Goal: Task Accomplishment & Management: Manage account settings

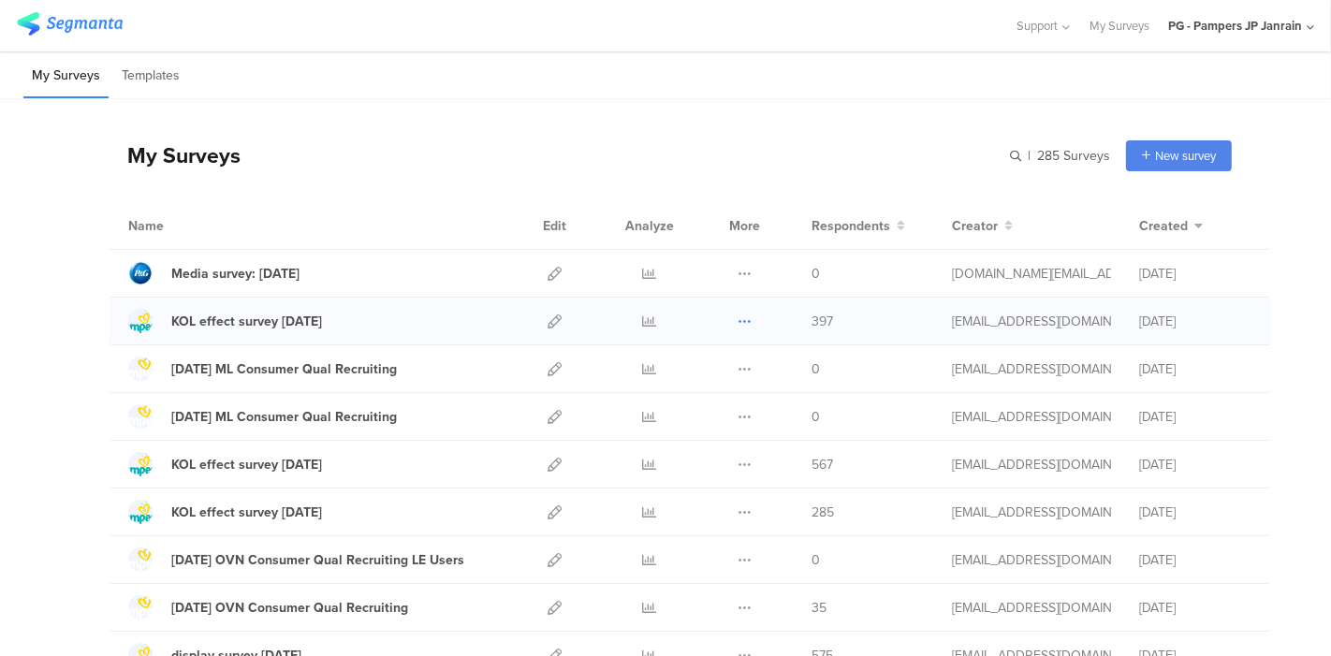
click at [738, 316] on icon at bounding box center [745, 322] width 14 height 14
click at [713, 367] on button "Duplicate" at bounding box center [707, 369] width 103 height 34
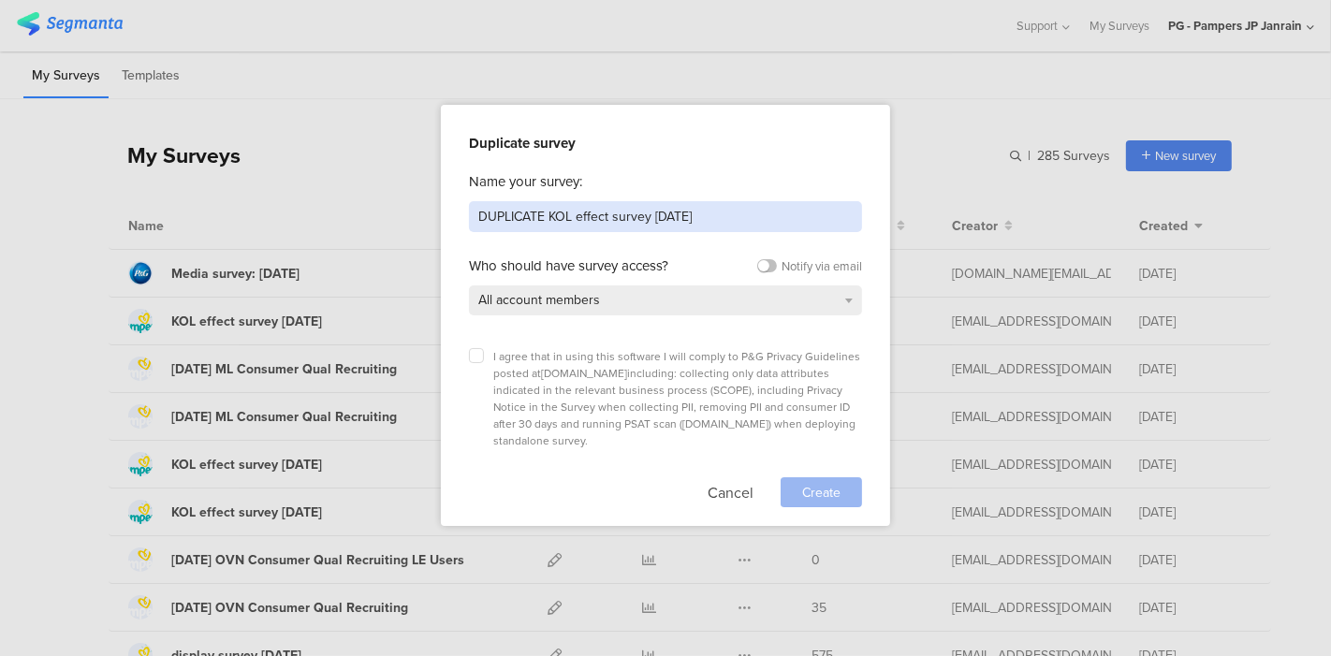
drag, startPoint x: 705, startPoint y: 212, endPoint x: 403, endPoint y: 201, distance: 301.6
click at [422, 212] on div "Duplicate survey Name your survey: DUPLICATE KOL effect survey Aug 25 Who shoul…" at bounding box center [665, 328] width 1331 height 656
type input "Rakuten vs PayPay Aug25"
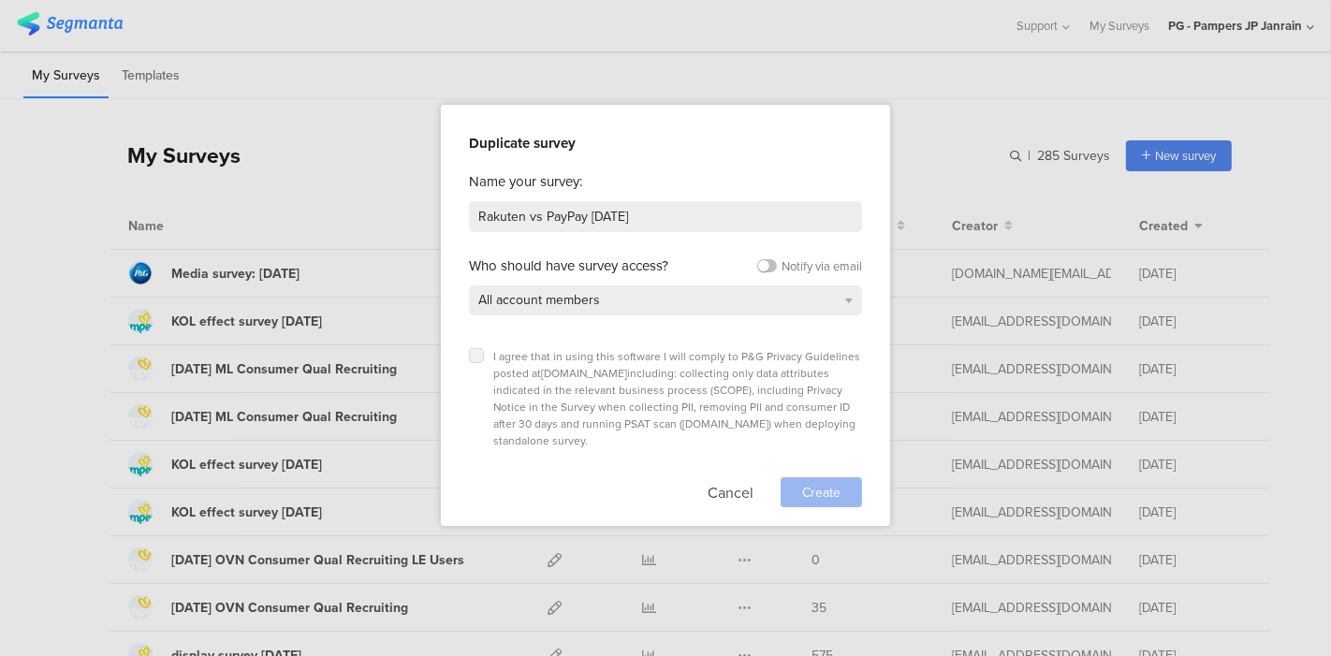
click at [478, 360] on label at bounding box center [476, 355] width 15 height 15
click at [0, 0] on input "checkbox" at bounding box center [0, 0] width 0 height 0
click at [831, 483] on span "Create" at bounding box center [821, 493] width 38 height 20
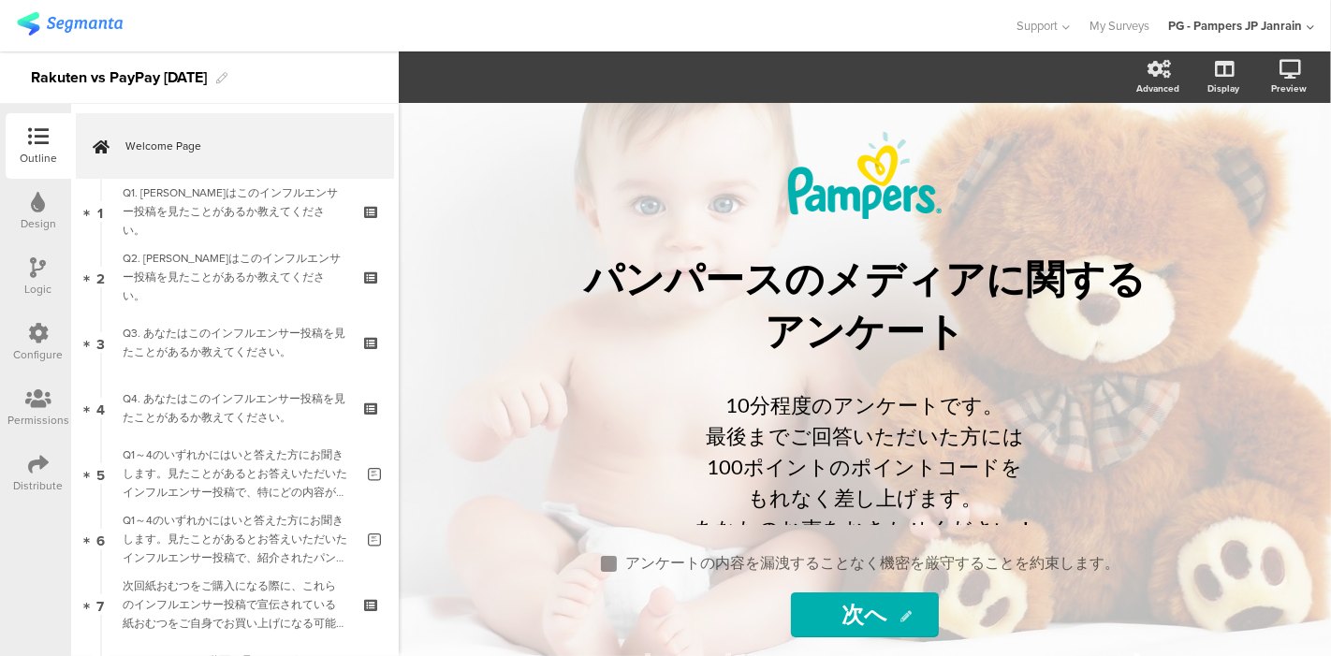
click at [53, 407] on div at bounding box center [38, 399] width 62 height 23
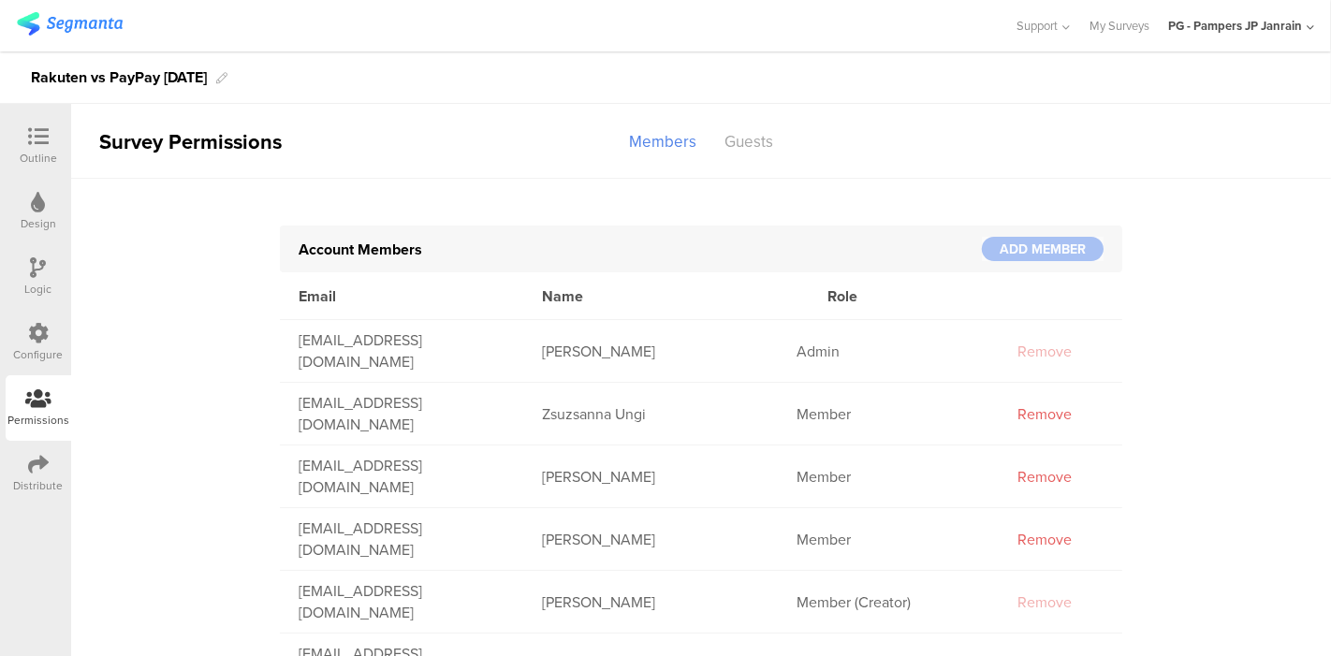
click at [677, 234] on div "Account Members ADD MEMBER" at bounding box center [701, 249] width 842 height 47
click at [722, 147] on div "Guests" at bounding box center [748, 141] width 77 height 33
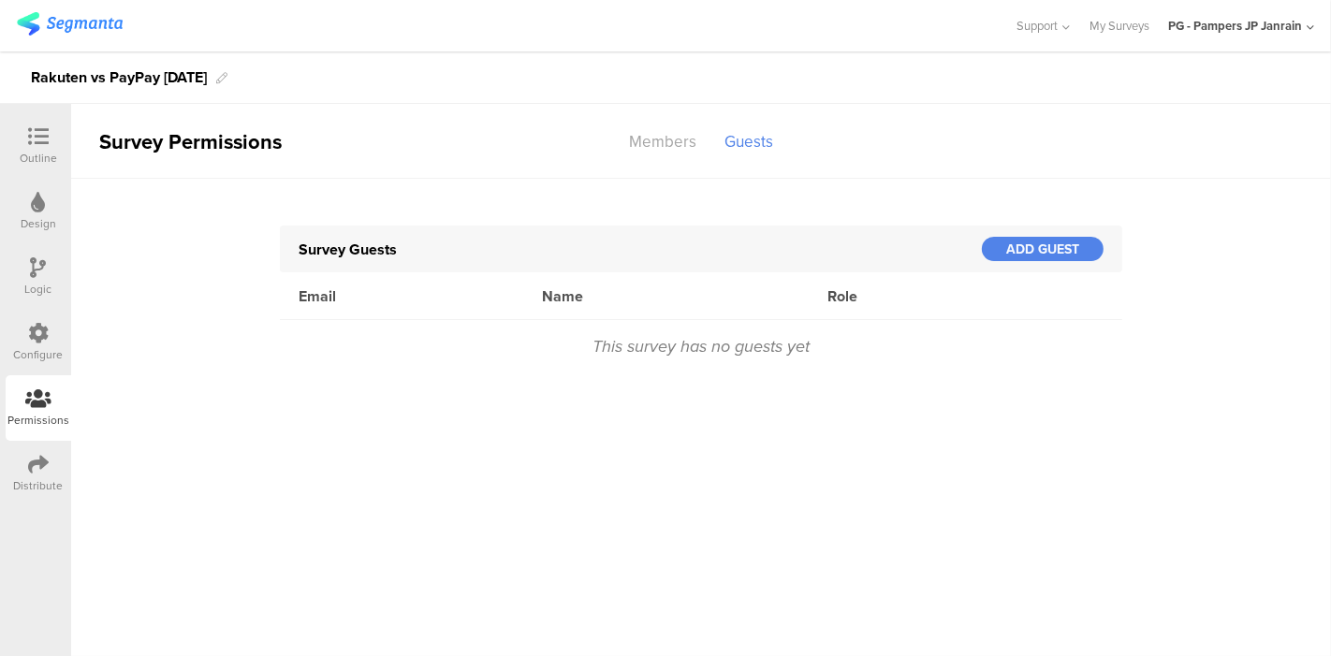
click at [653, 250] on div "Survey Guests" at bounding box center [640, 250] width 683 height 22
click at [1047, 243] on div "ADD GUEST" at bounding box center [1043, 249] width 122 height 24
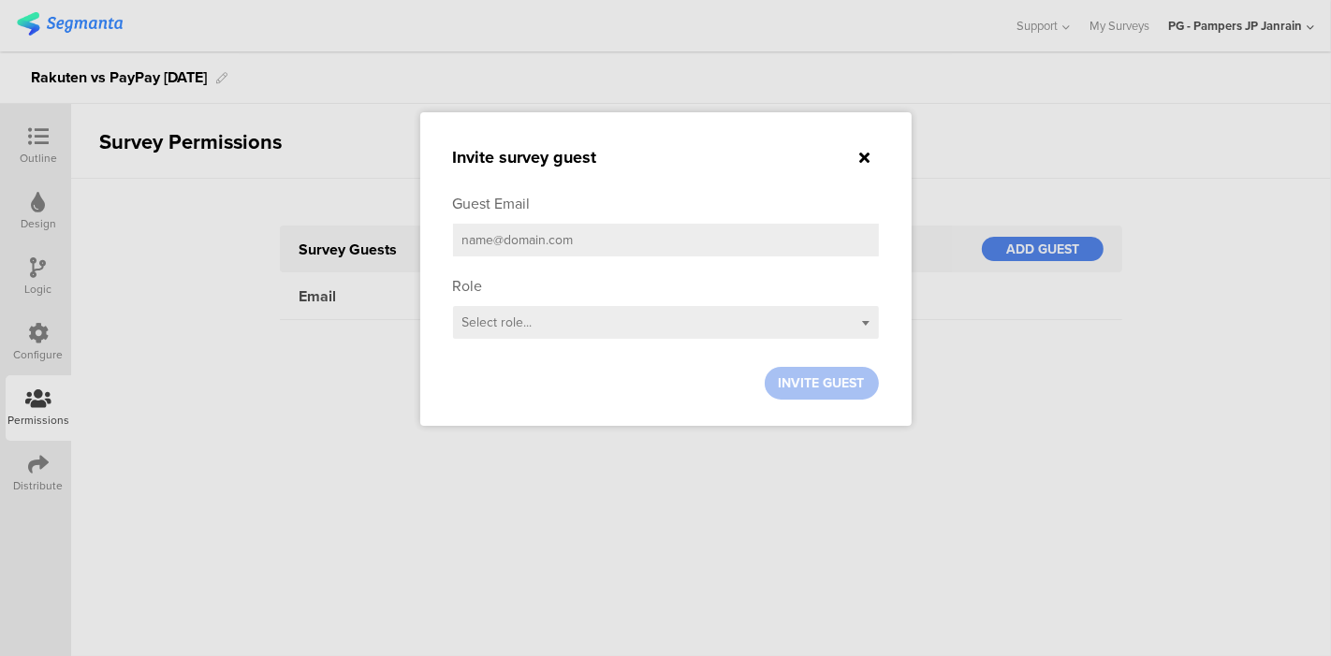
click at [627, 237] on input "email" at bounding box center [666, 240] width 426 height 33
type input "harada.s.4@pg.com"
click at [810, 332] on div "Select role..." at bounding box center [666, 322] width 426 height 33
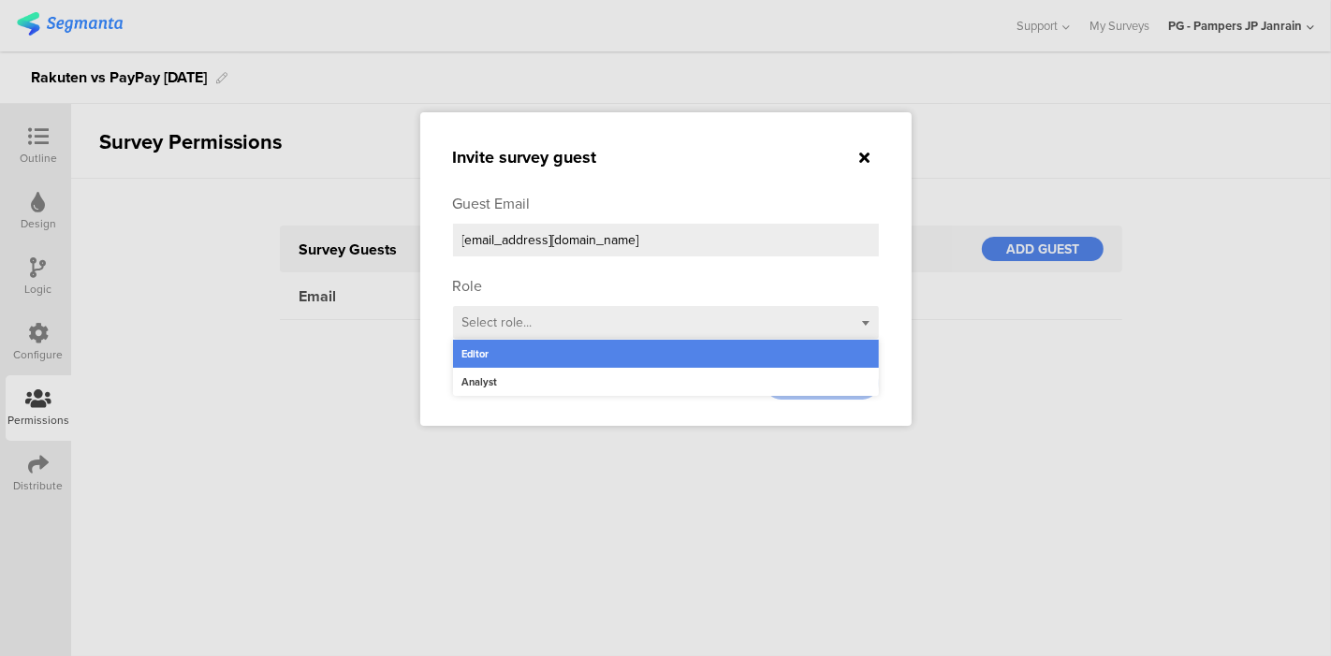
click at [681, 358] on div "Editor" at bounding box center [666, 354] width 426 height 28
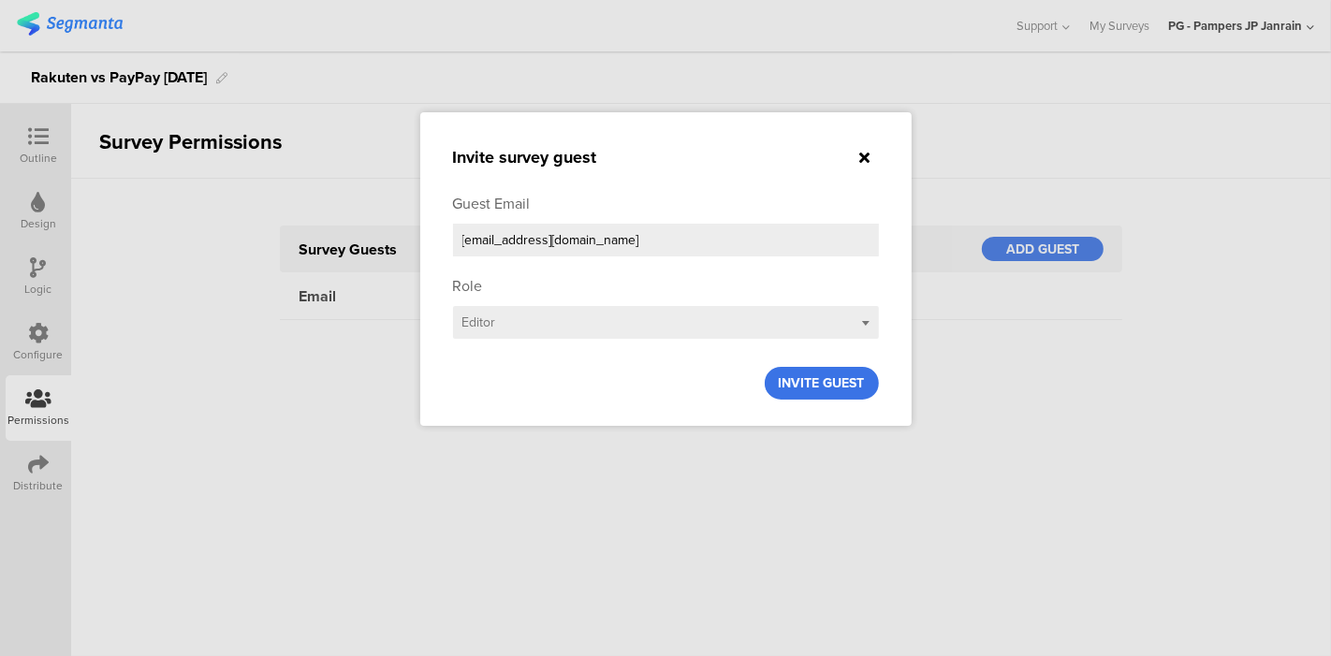
click at [794, 382] on span "INVITE GUEST" at bounding box center [822, 383] width 86 height 20
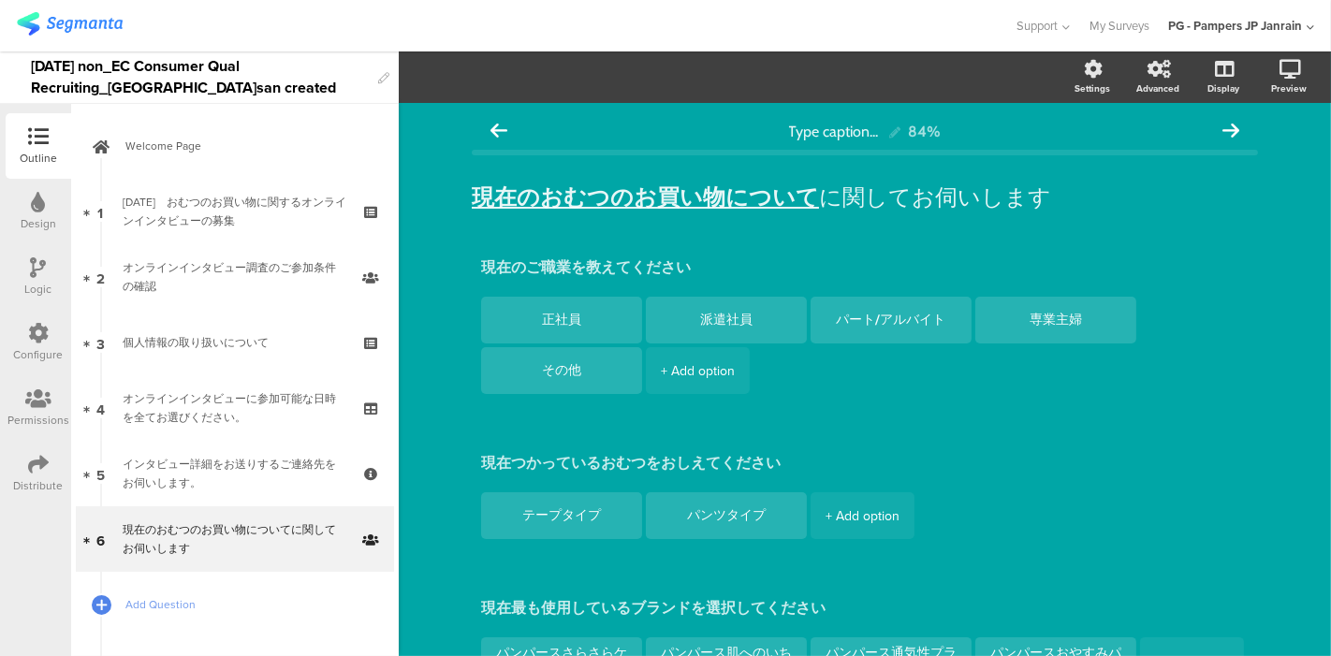
click at [30, 412] on div "Permissions" at bounding box center [38, 420] width 62 height 17
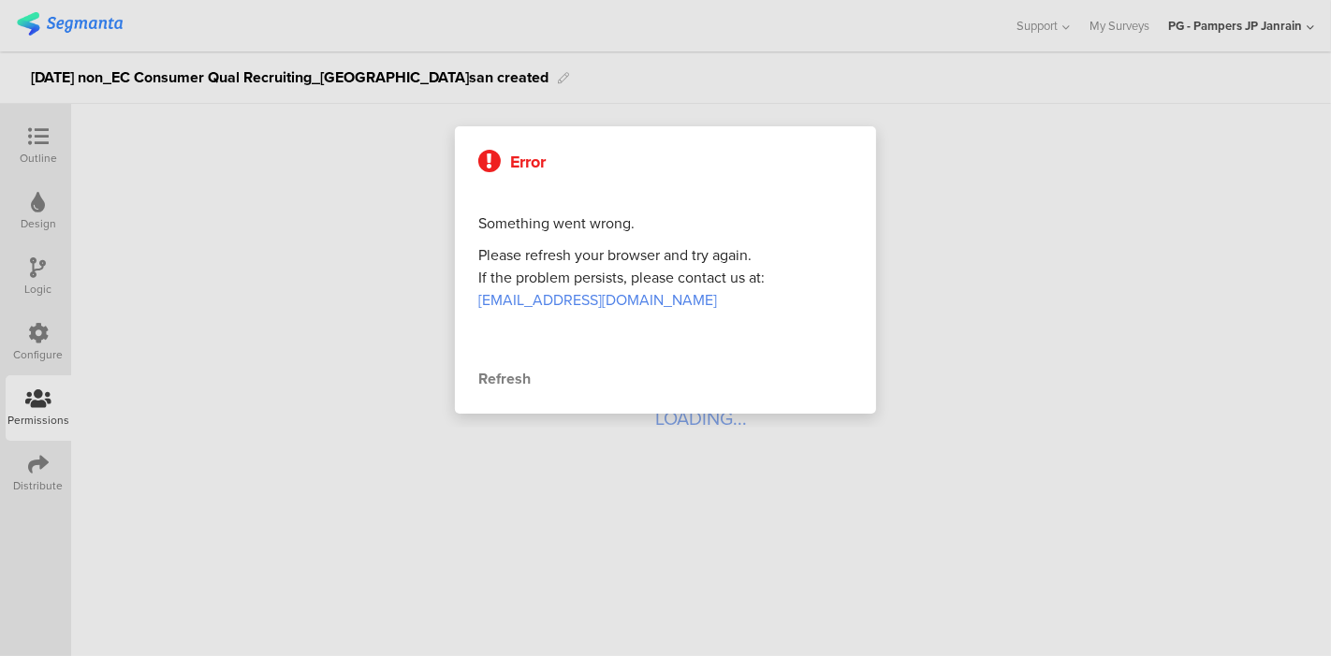
click at [91, 311] on div at bounding box center [665, 328] width 1331 height 656
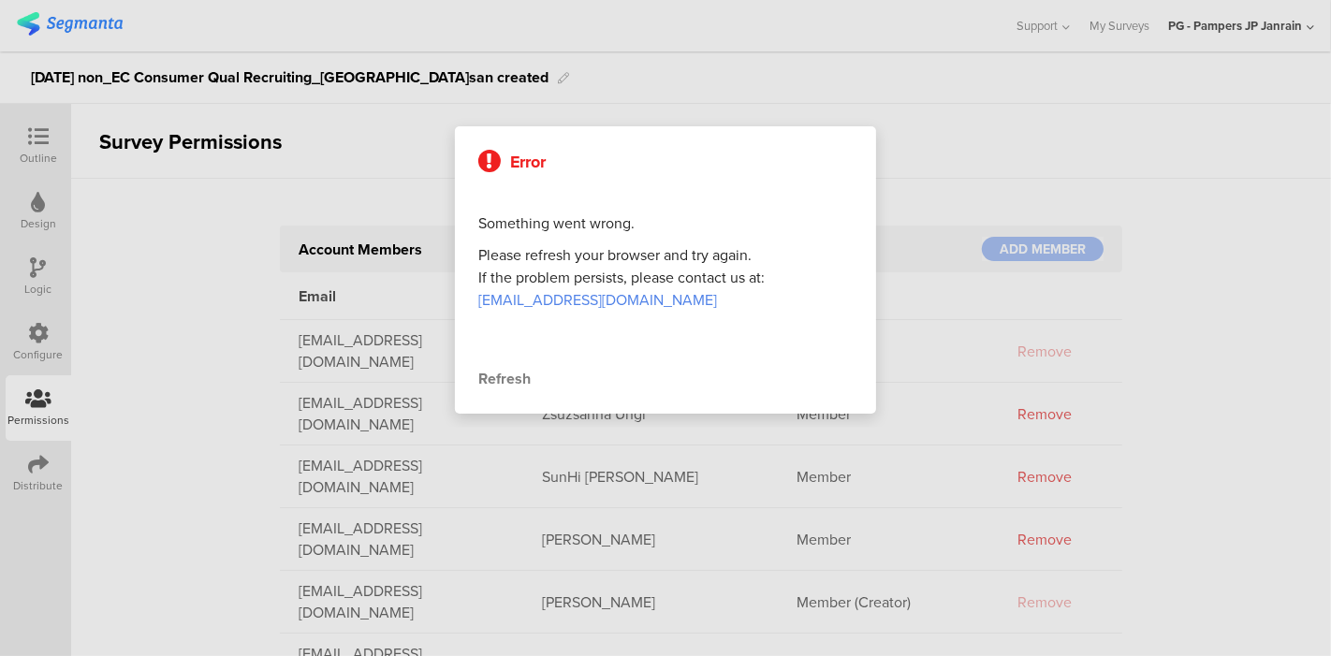
click at [245, 263] on div at bounding box center [665, 328] width 1331 height 656
click at [447, 179] on div "Error Something went wrong. Please refresh your browser and try again. If the p…" at bounding box center [665, 269] width 449 height 315
click at [519, 378] on div "Refresh" at bounding box center [665, 379] width 374 height 22
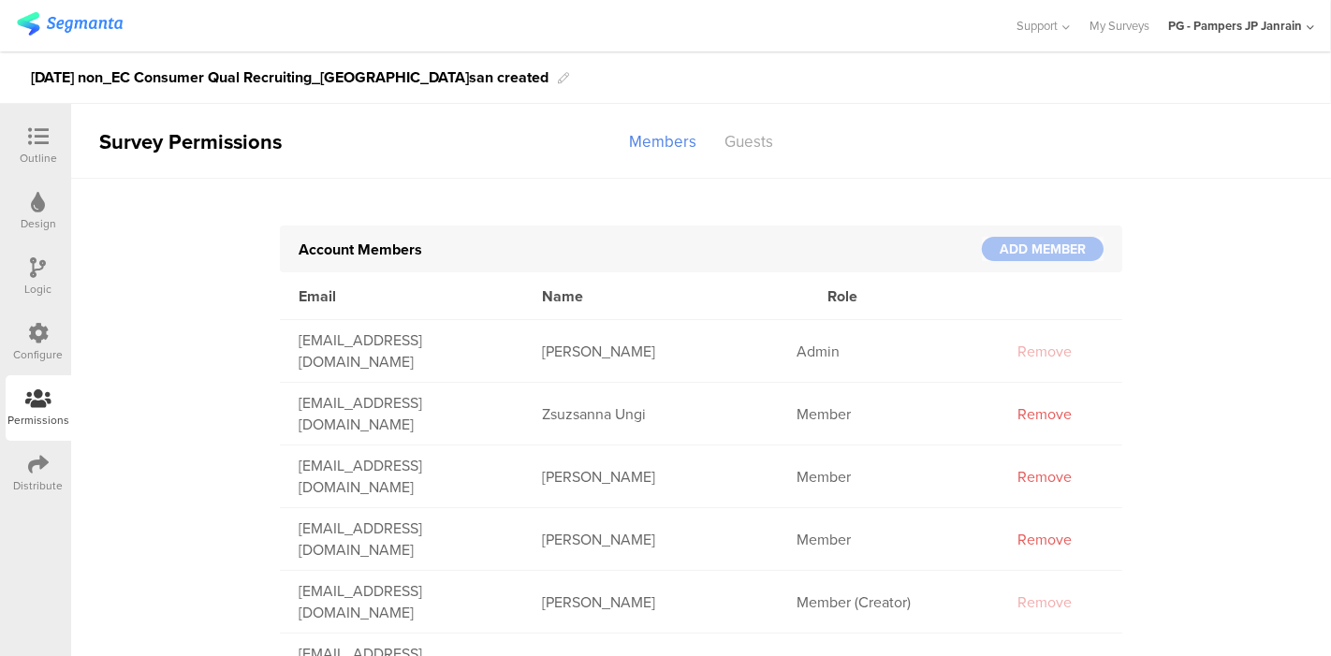
click at [78, 33] on img at bounding box center [70, 23] width 106 height 23
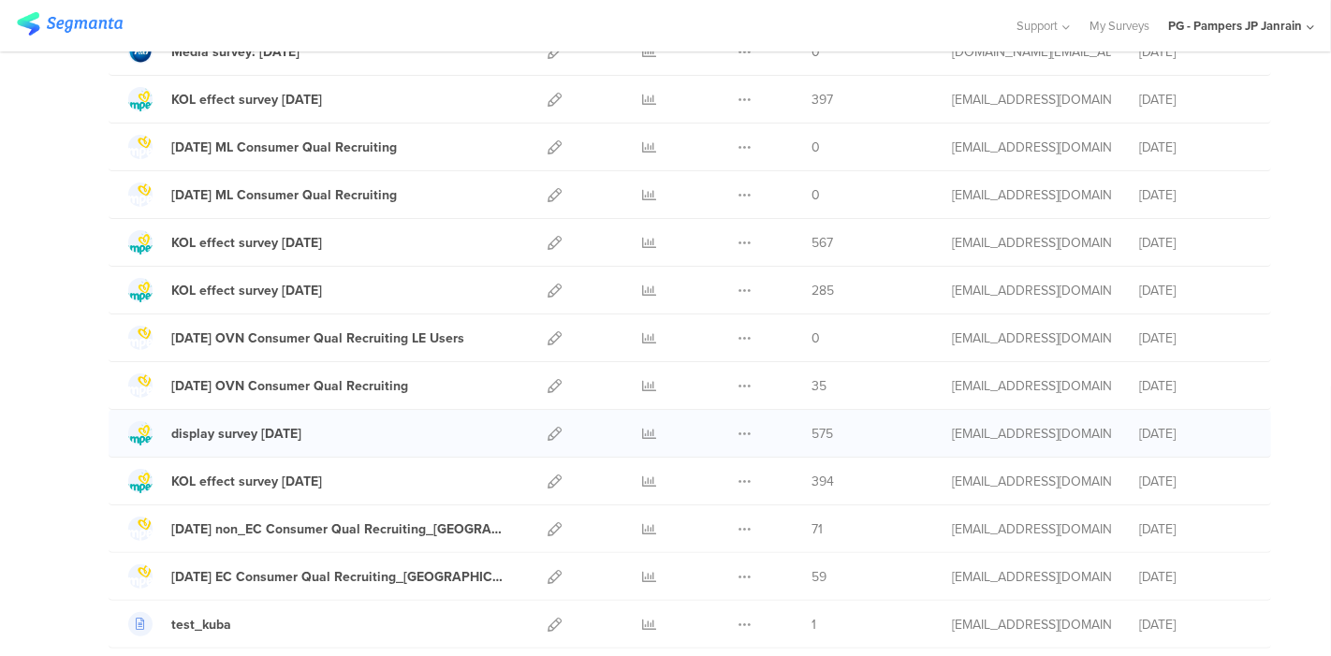
scroll to position [312, 0]
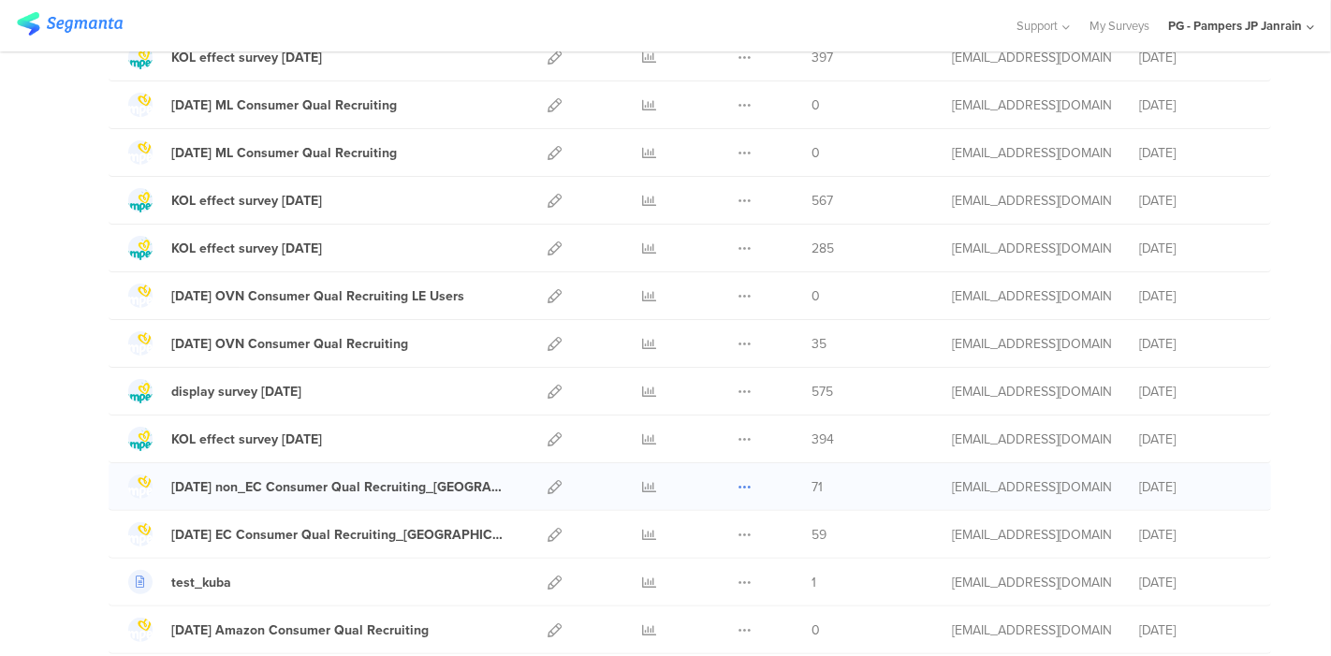
click at [738, 485] on icon at bounding box center [745, 487] width 14 height 14
click at [695, 530] on button "Duplicate" at bounding box center [707, 535] width 103 height 34
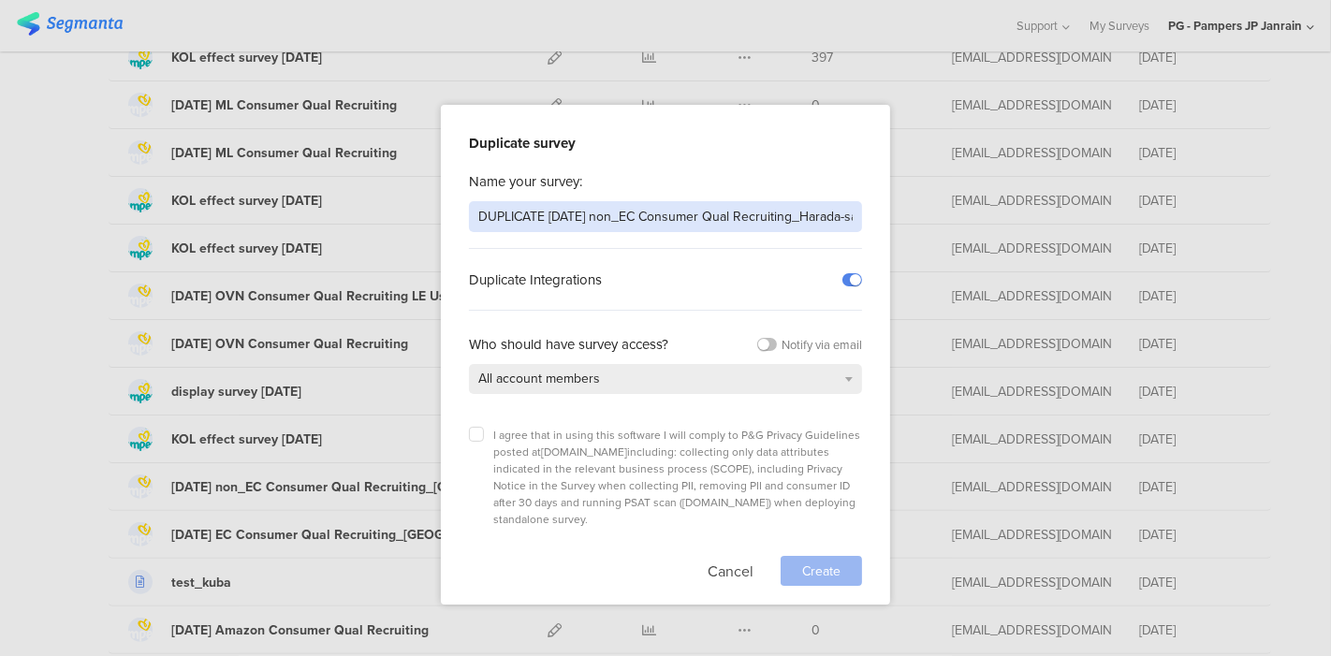
click at [597, 212] on input "DUPLICATE May'25 non_EC Consumer Qual Recruiting_Harada-san created" at bounding box center [665, 216] width 393 height 31
type input "Rakuten vs PayPay ver2 Aug25"
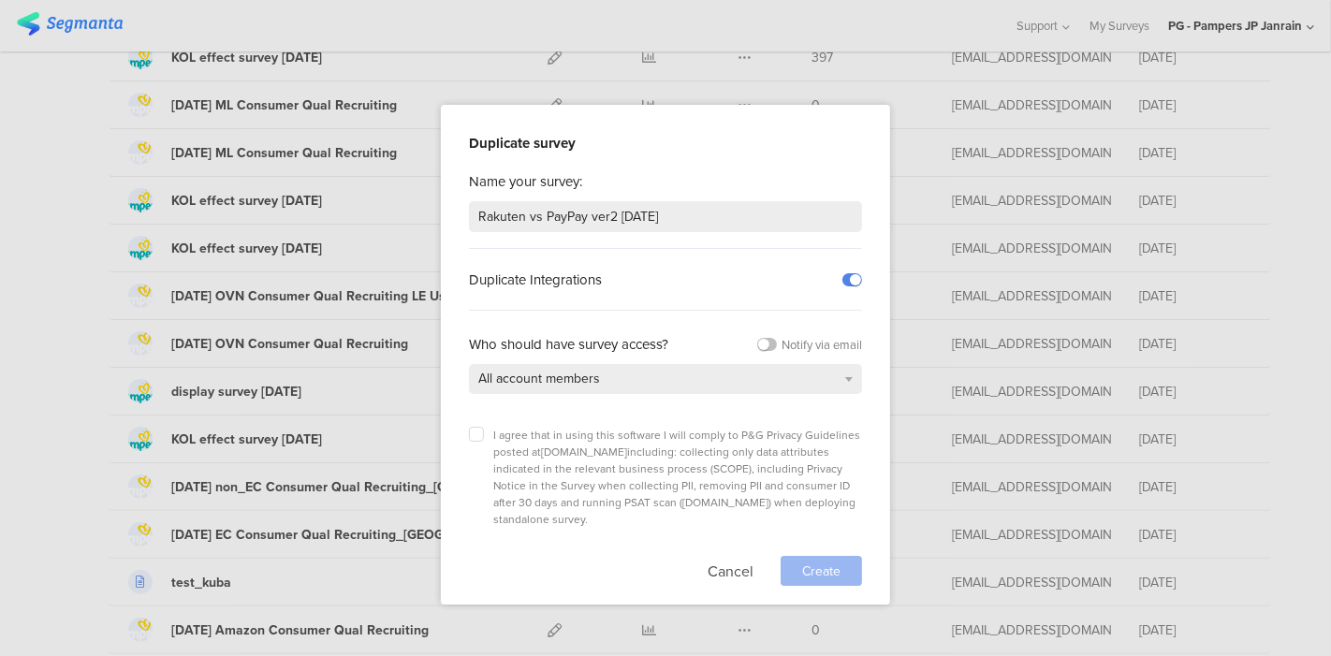
click at [481, 443] on div "I agree that in using this software I will comply to P&G Privacy Guidelines pos…" at bounding box center [665, 477] width 393 height 101
click at [478, 435] on icon at bounding box center [476, 434] width 7 height 7
click at [0, 0] on input "checkbox" at bounding box center [0, 0] width 0 height 0
click at [805, 562] on span "Create" at bounding box center [821, 572] width 38 height 20
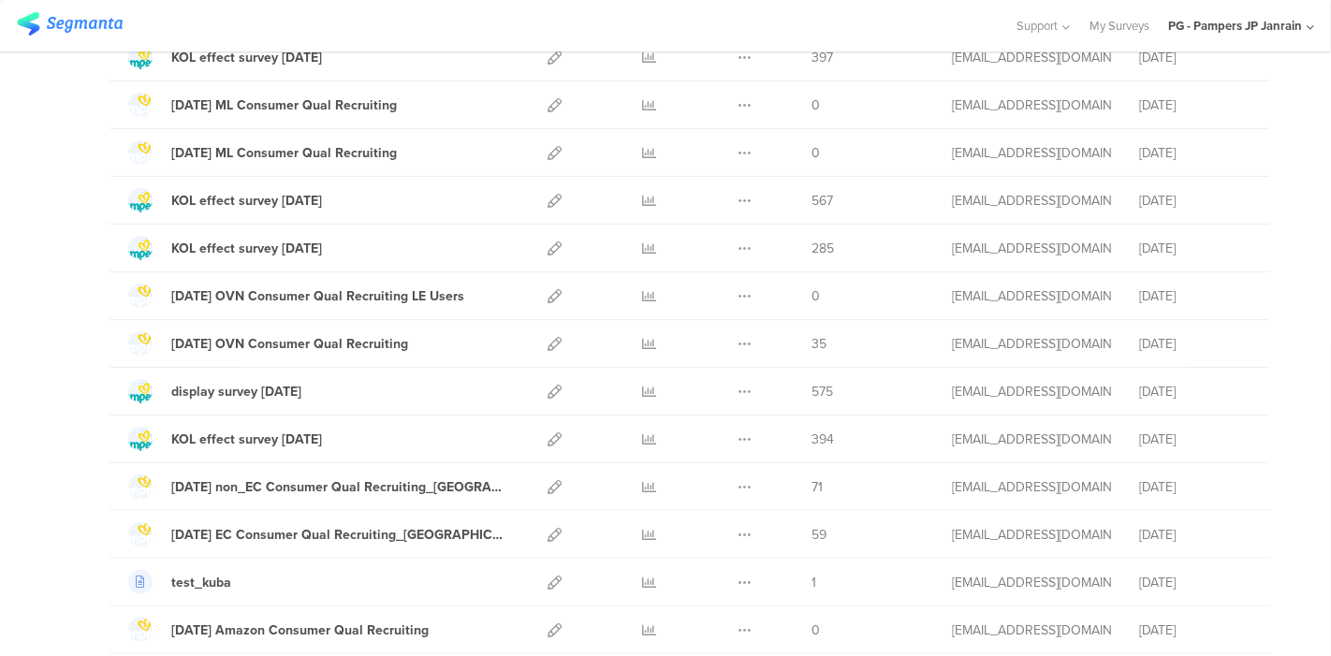
scroll to position [0, 0]
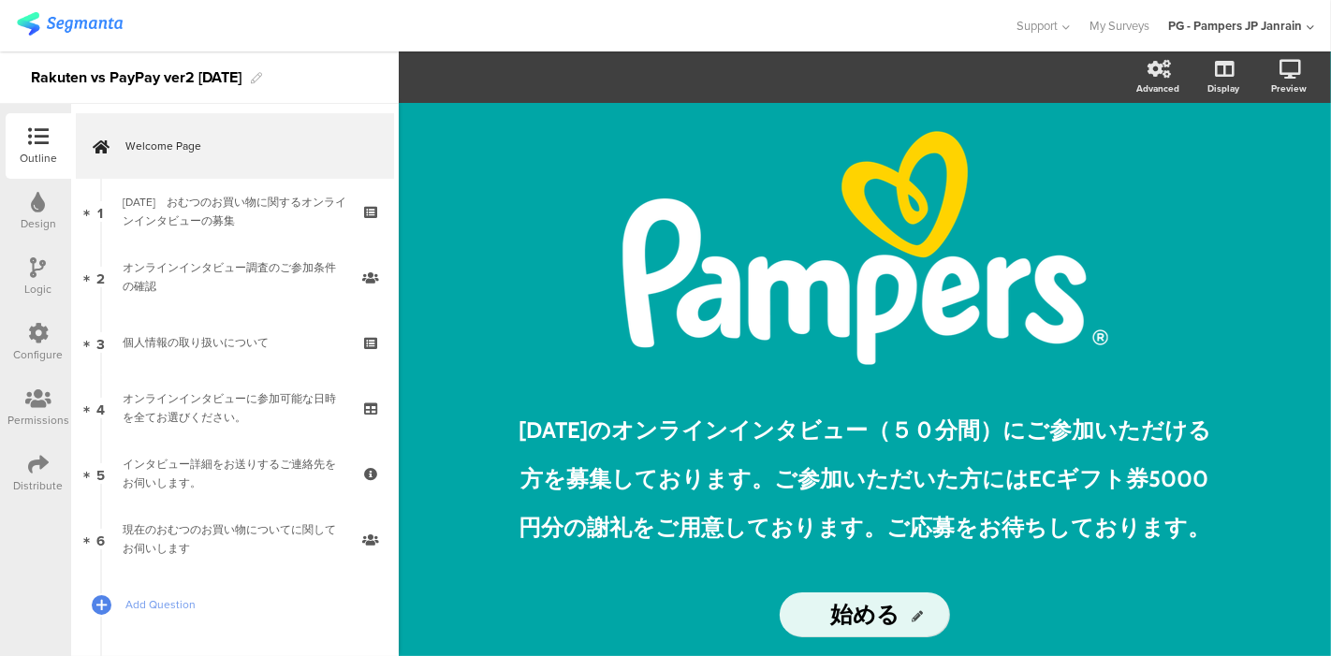
click at [35, 407] on icon at bounding box center [38, 398] width 26 height 21
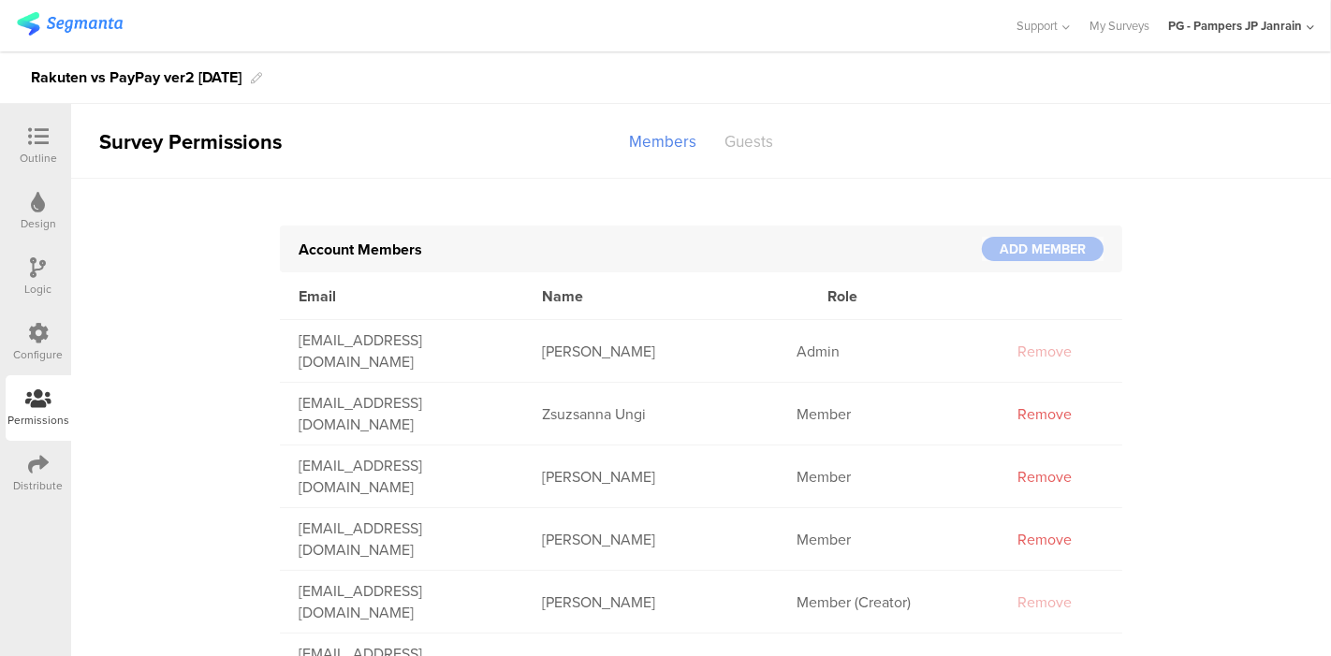
click at [730, 144] on div "Guests" at bounding box center [748, 141] width 77 height 33
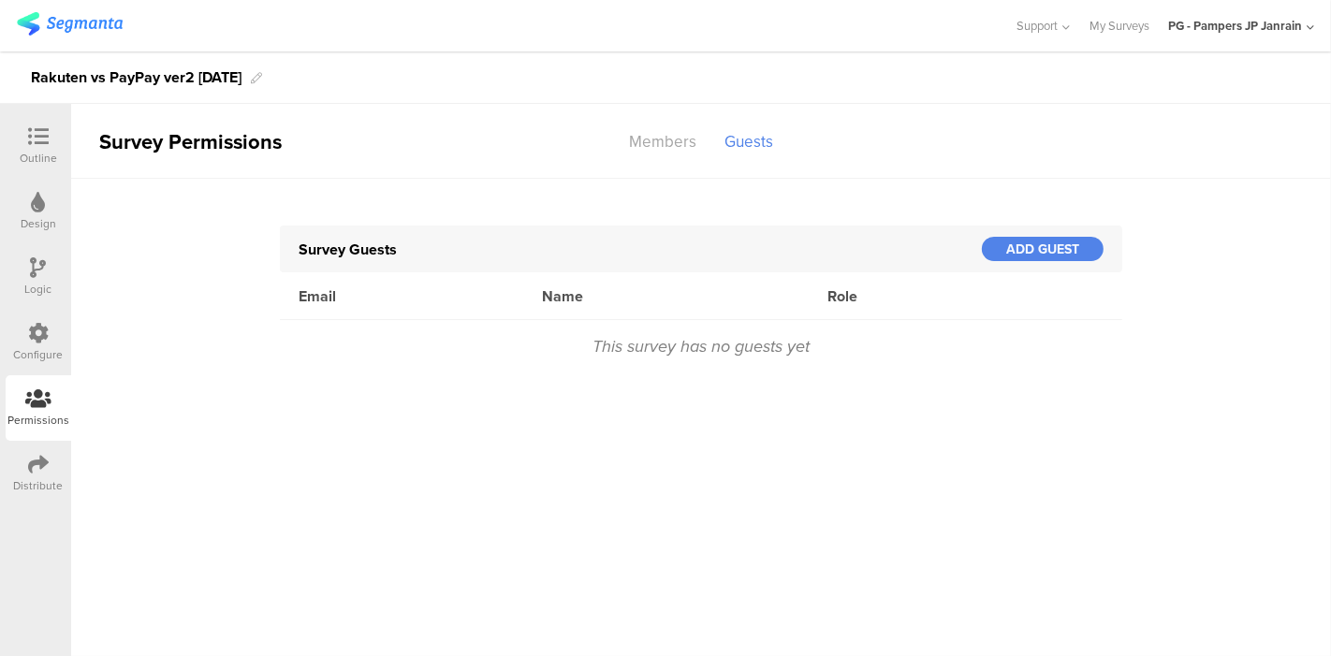
click at [677, 234] on div "Survey Guests ADD GUEST" at bounding box center [701, 249] width 842 height 47
click at [1040, 250] on div "ADD GUEST" at bounding box center [1043, 249] width 122 height 24
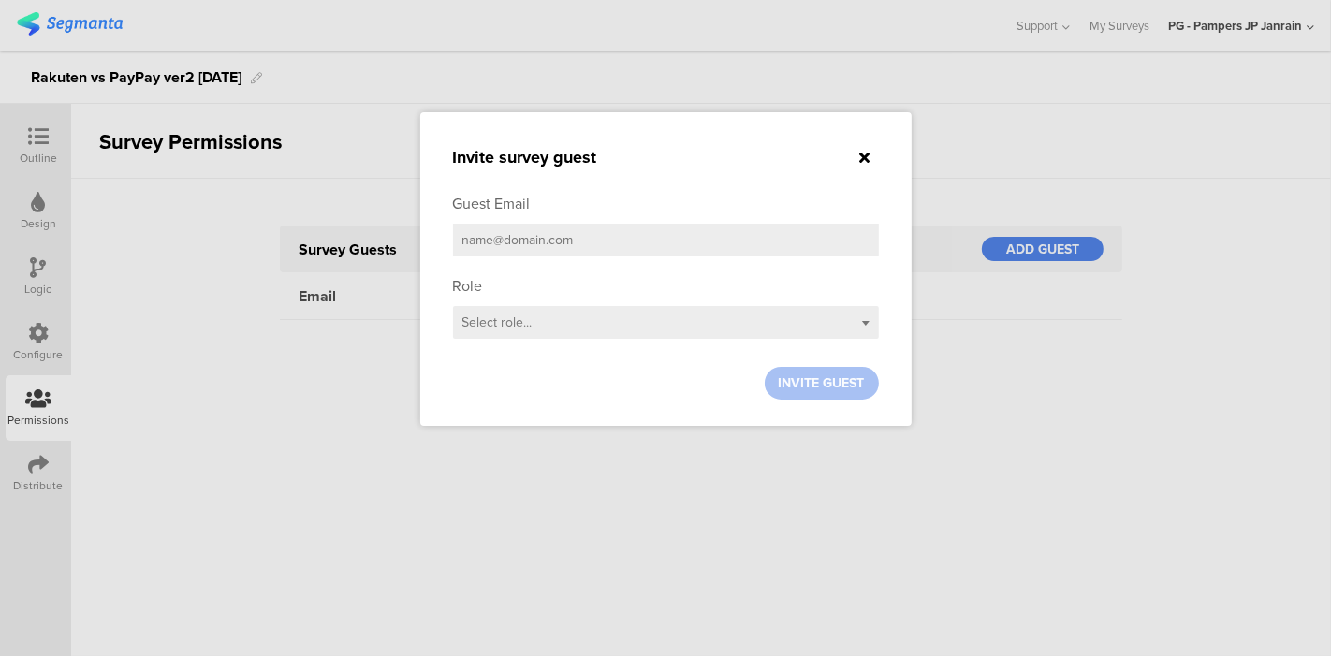
click at [632, 236] on input "email" at bounding box center [666, 240] width 426 height 33
type input "harada.s.4@pg.com"
click at [619, 322] on div "Select role..." at bounding box center [666, 322] width 426 height 33
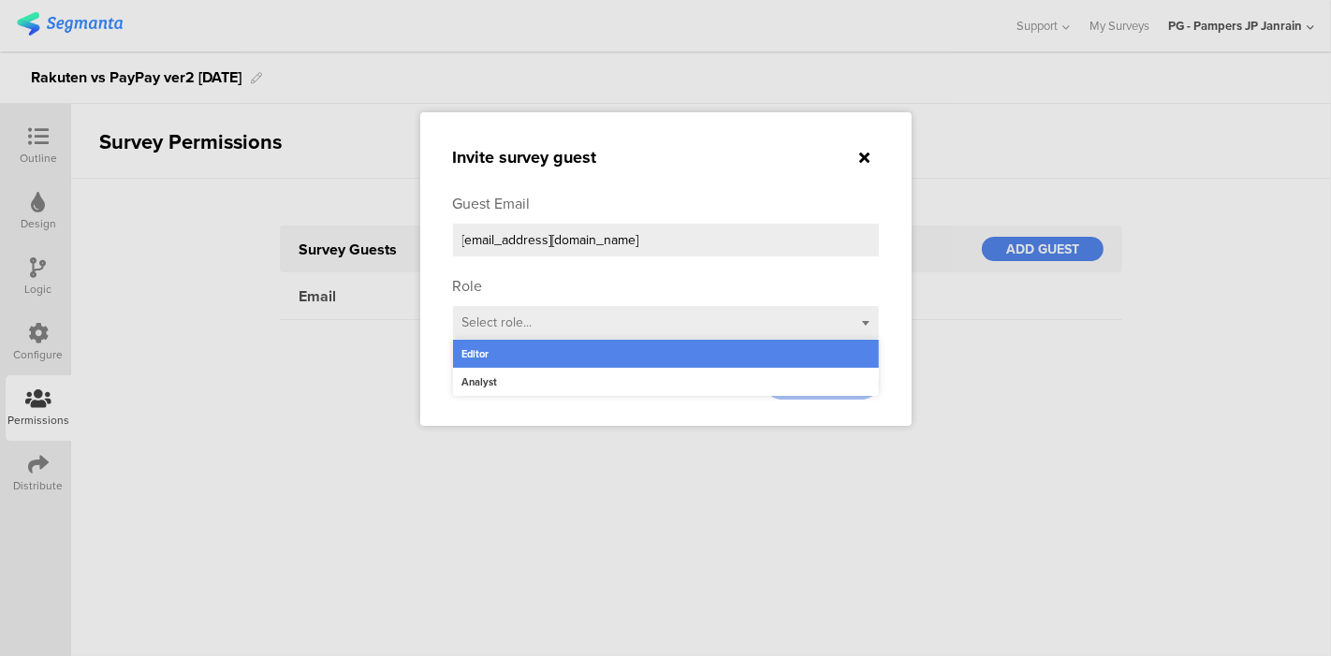
click at [613, 360] on div "Editor" at bounding box center [666, 354] width 426 height 28
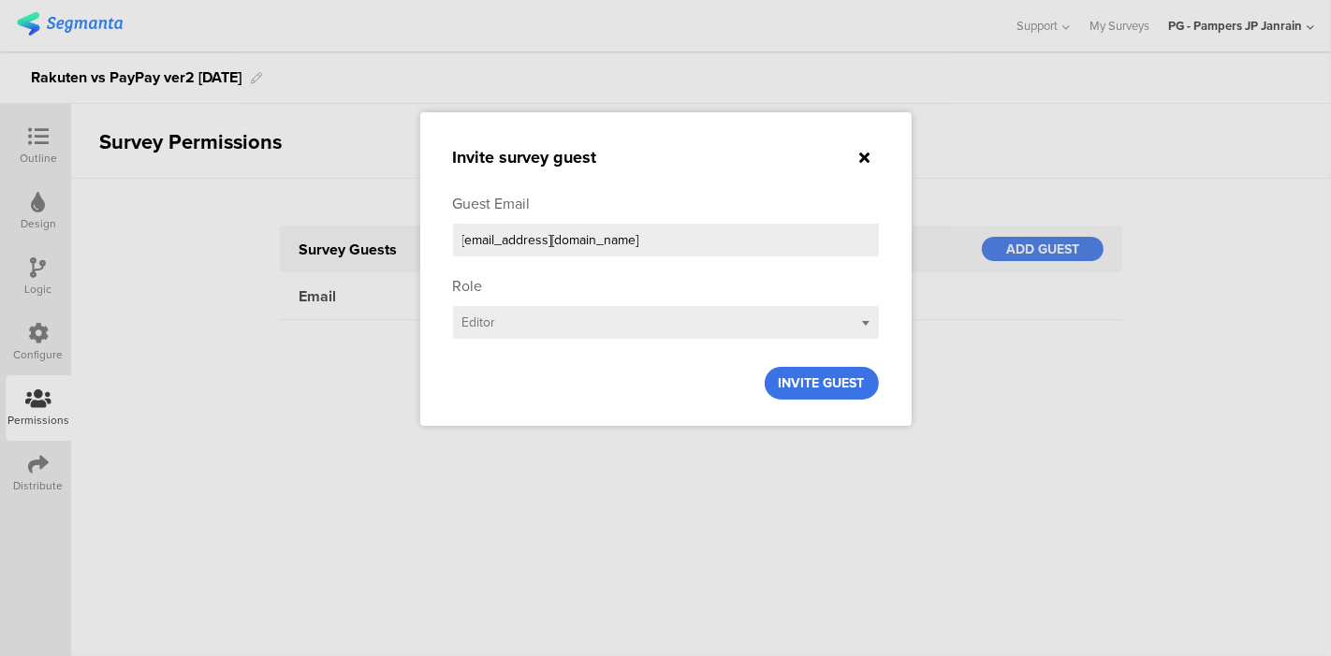
click at [824, 387] on span "INVITE GUEST" at bounding box center [822, 383] width 86 height 20
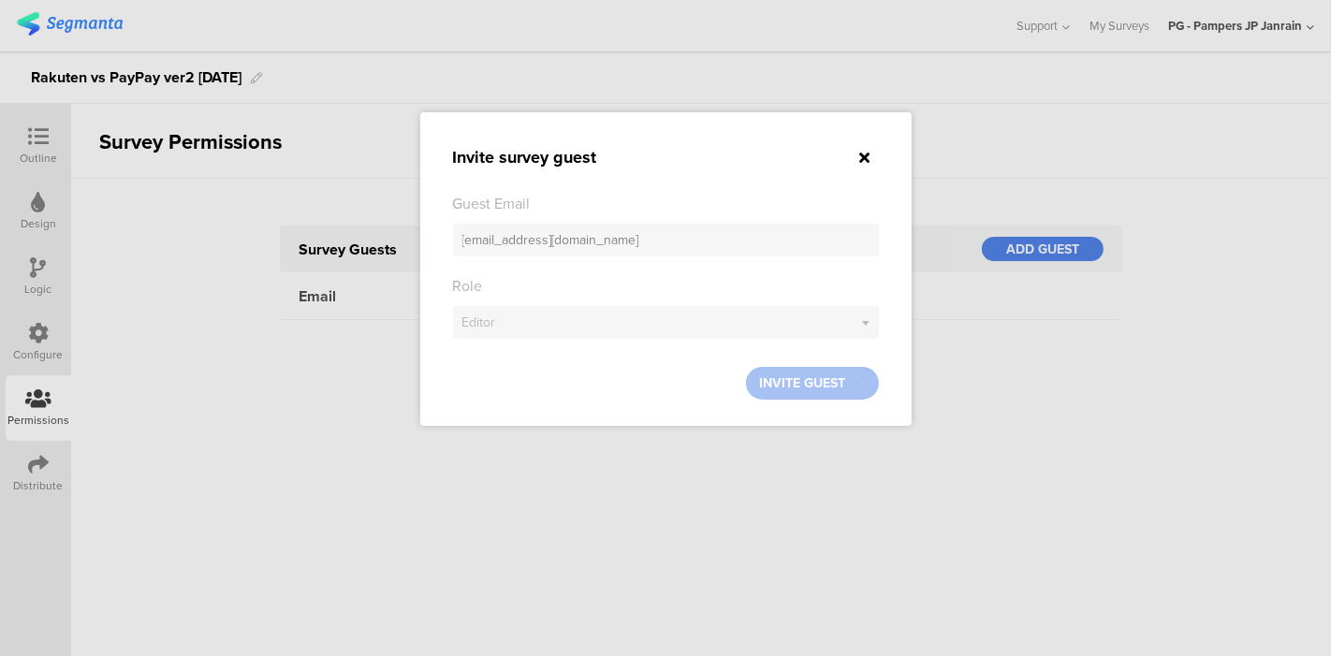
click at [119, 331] on div at bounding box center [665, 328] width 1331 height 656
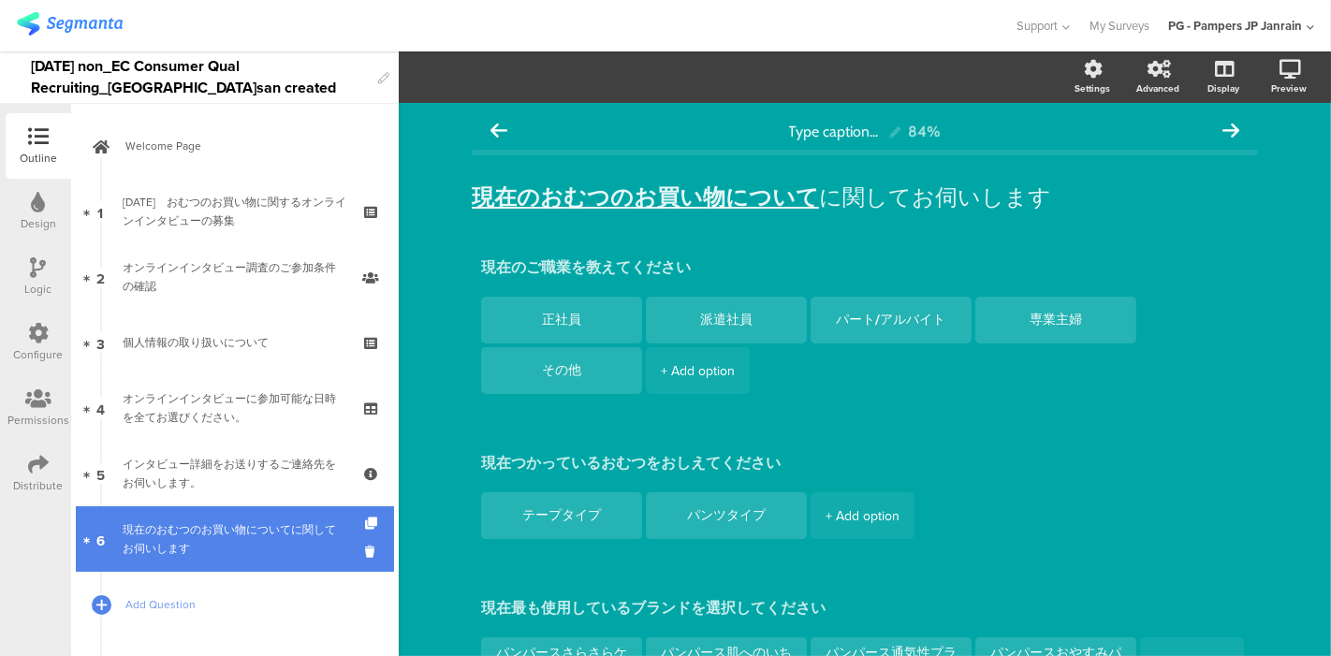
scroll to position [154, 0]
